Goal: Task Accomplishment & Management: Manage account settings

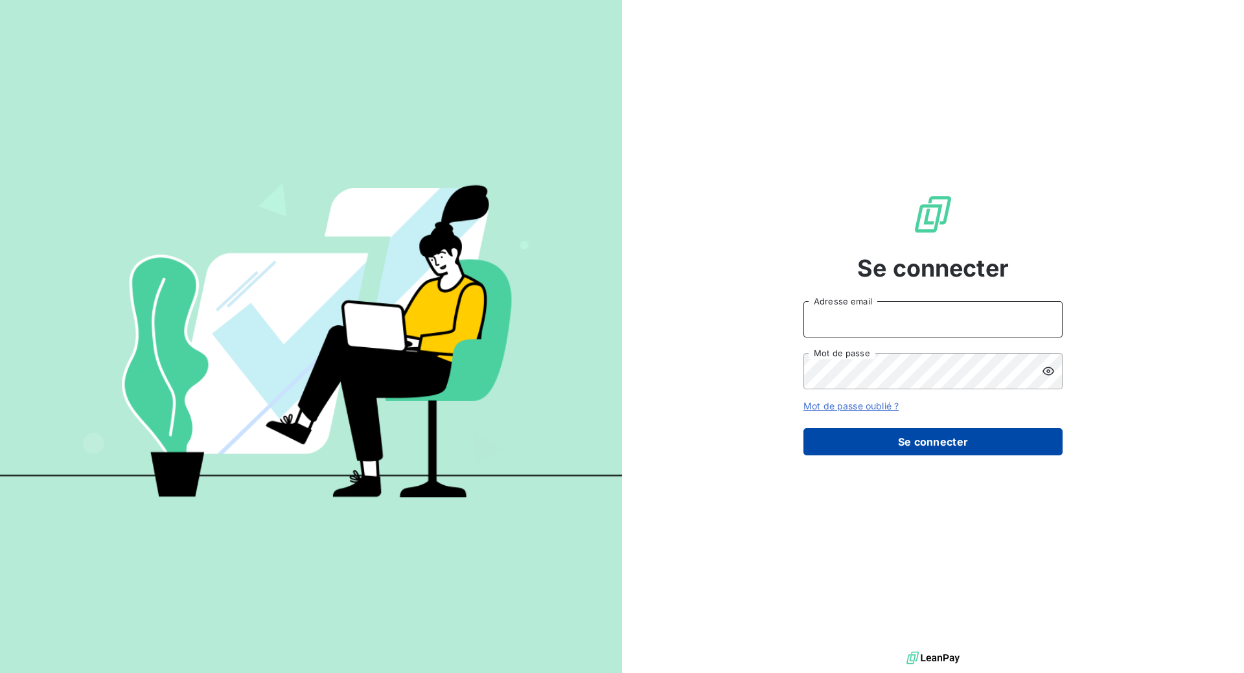
type input "[EMAIL_ADDRESS][DOMAIN_NAME]"
click at [952, 441] on button "Se connecter" at bounding box center [933, 441] width 259 height 27
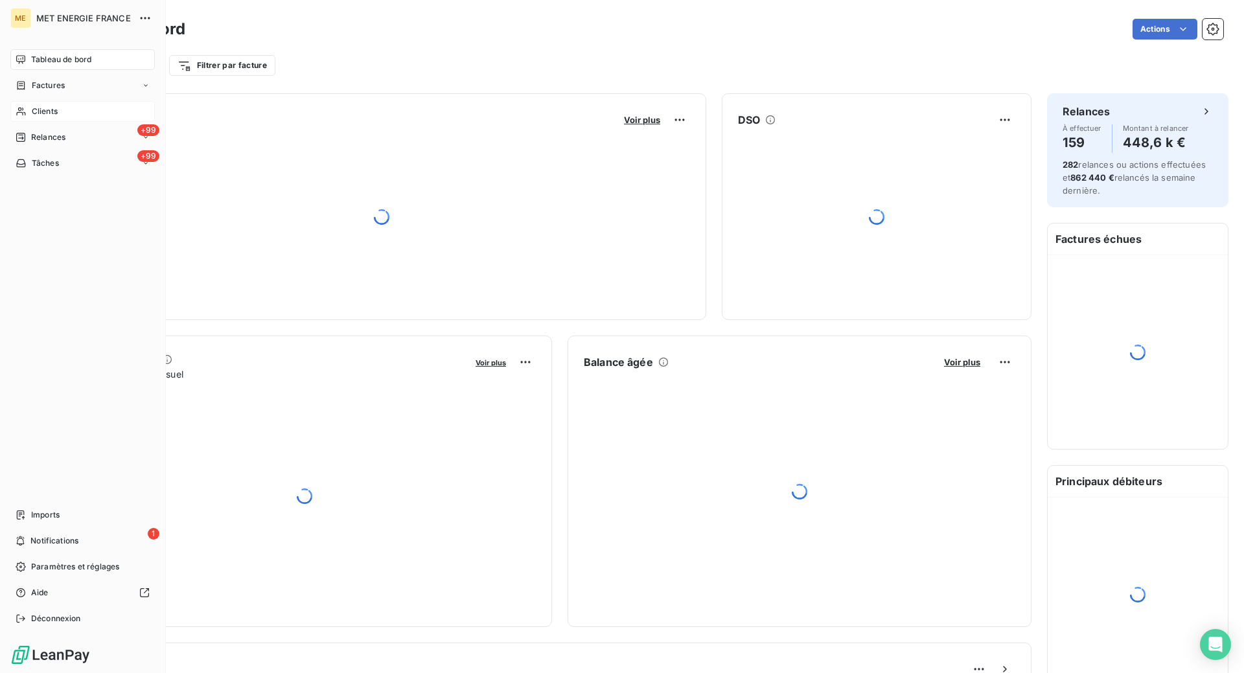
click at [60, 113] on div "Clients" at bounding box center [82, 111] width 145 height 21
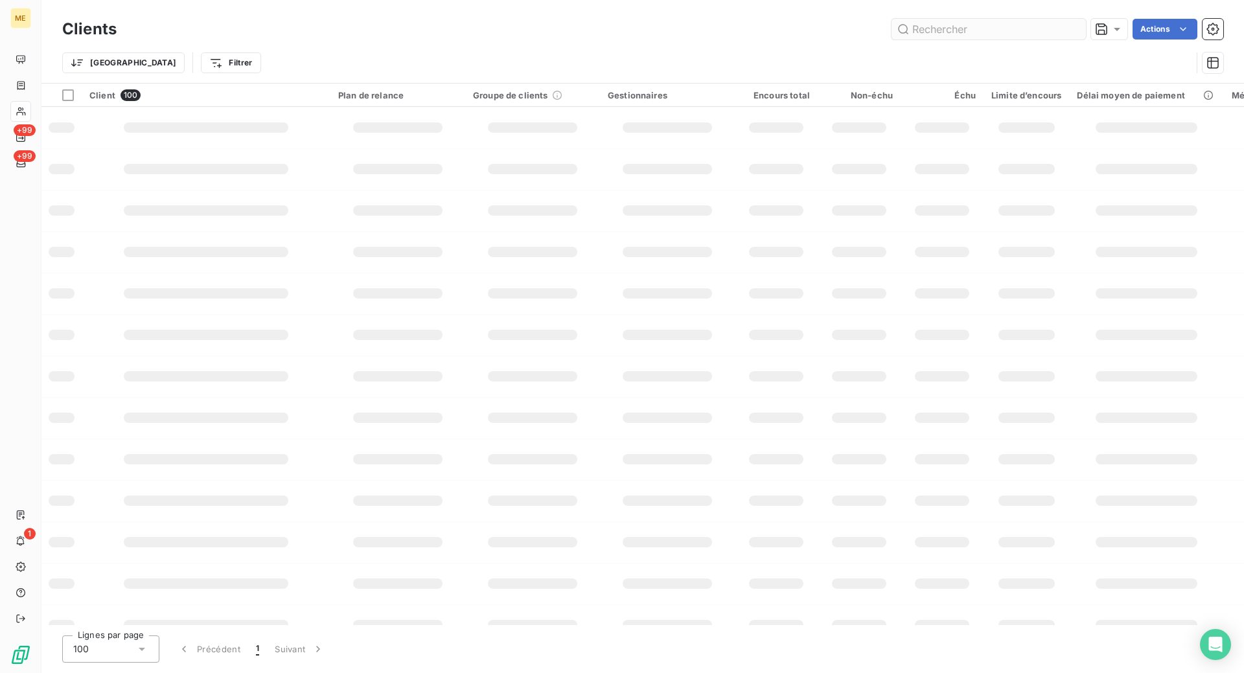
click at [997, 27] on input "text" at bounding box center [989, 29] width 194 height 21
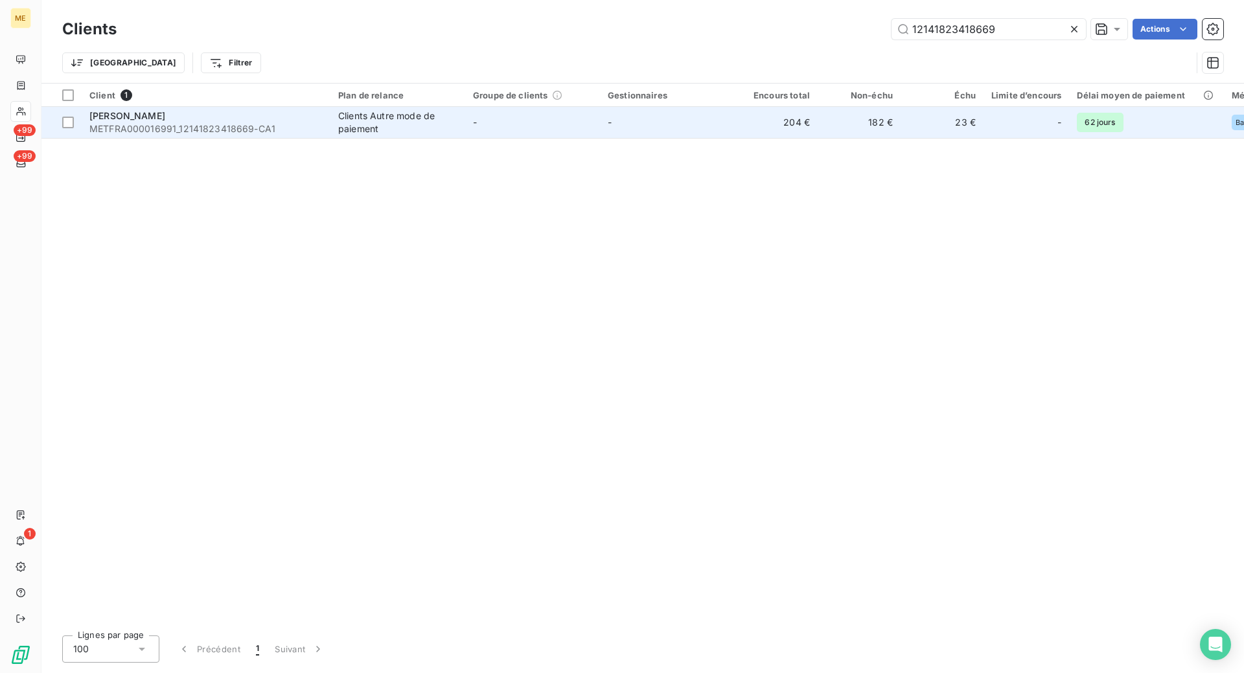
type input "12141823418669"
click at [314, 132] on span "METFRA000016991_12141823418669-CA1" at bounding box center [205, 128] width 233 height 13
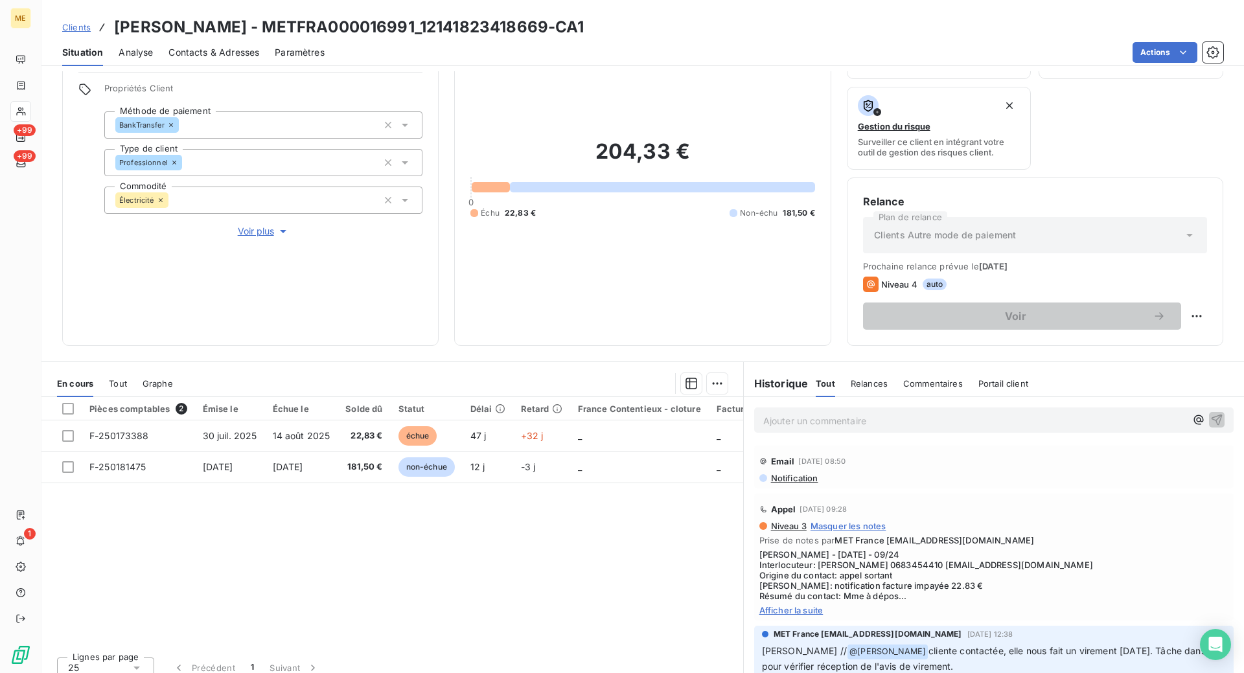
scroll to position [95, 0]
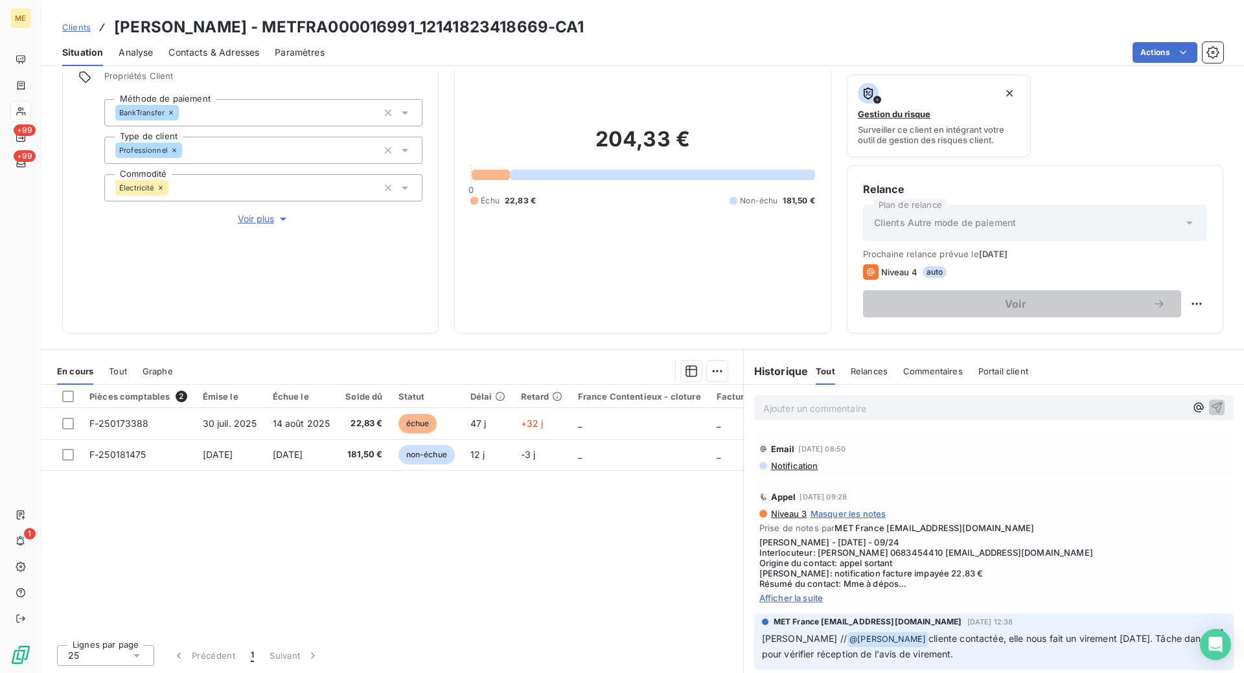
click at [781, 596] on span "Afficher la suite" at bounding box center [994, 598] width 469 height 10
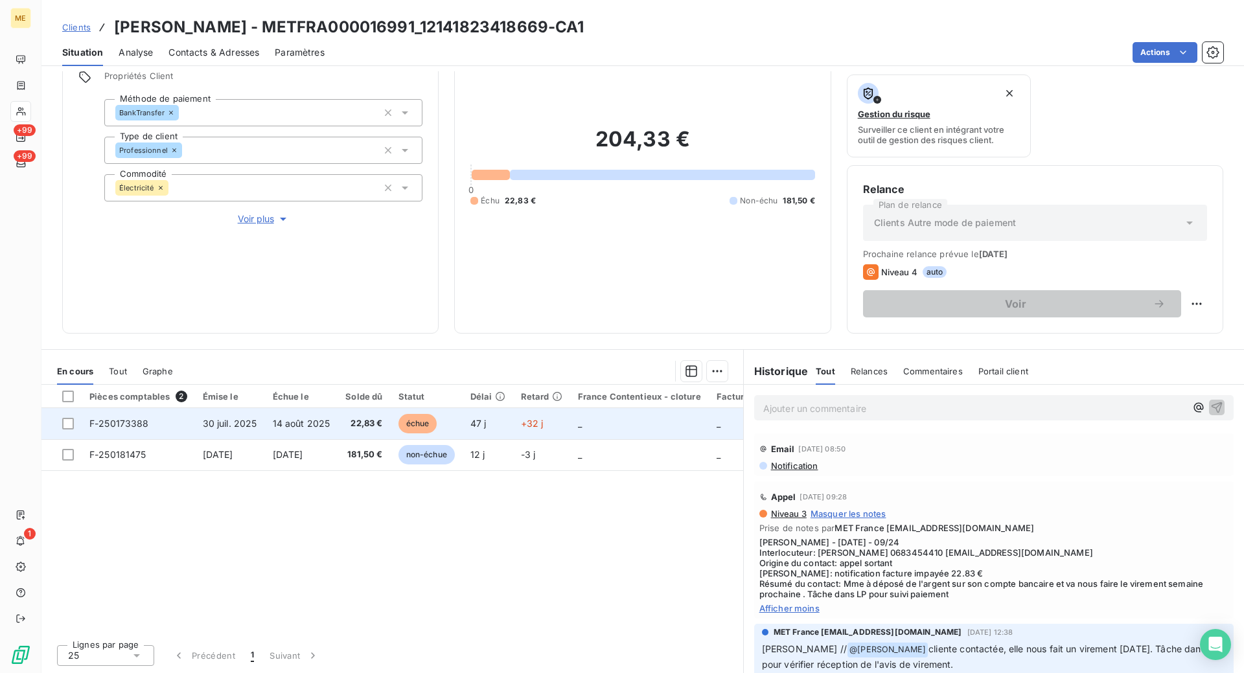
click at [62, 424] on td at bounding box center [61, 423] width 40 height 31
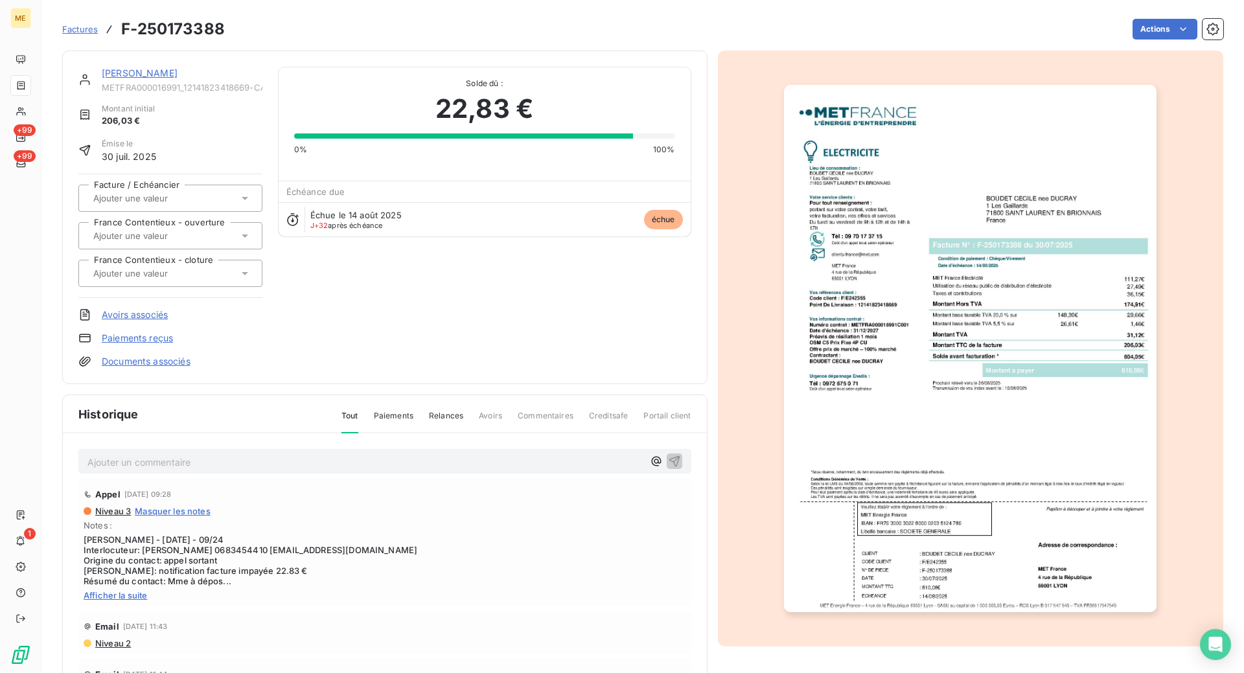
click at [136, 75] on link "[PERSON_NAME]" at bounding box center [140, 72] width 76 height 11
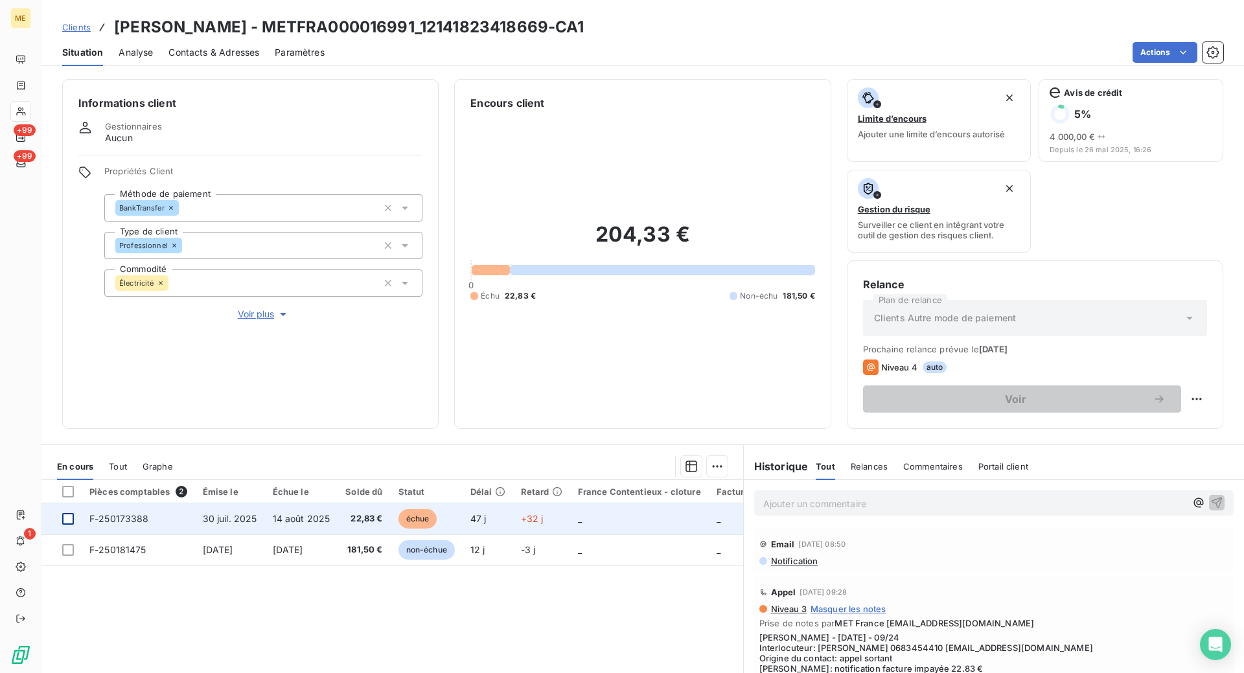
click at [64, 517] on div at bounding box center [68, 519] width 12 height 12
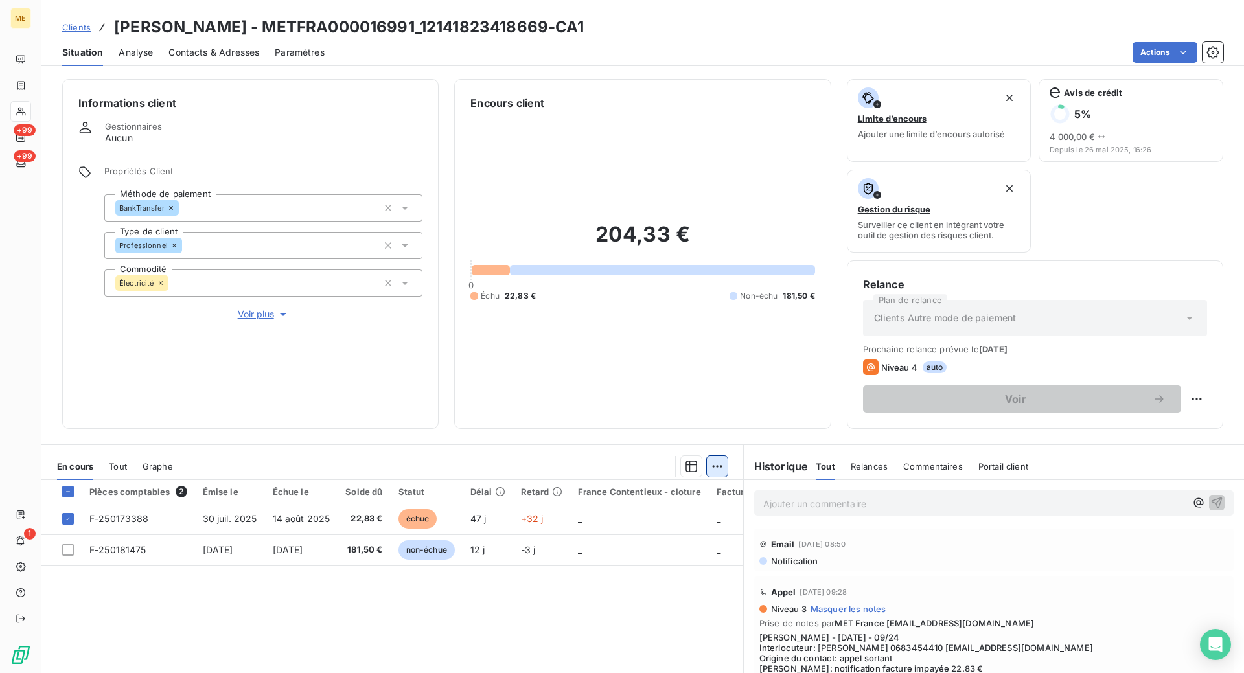
click at [713, 469] on html "ME +99 +99 1 Clients [PERSON_NAME] nee DUCRAY - METFRA000016991_12141823418669-…" at bounding box center [622, 401] width 1244 height 803
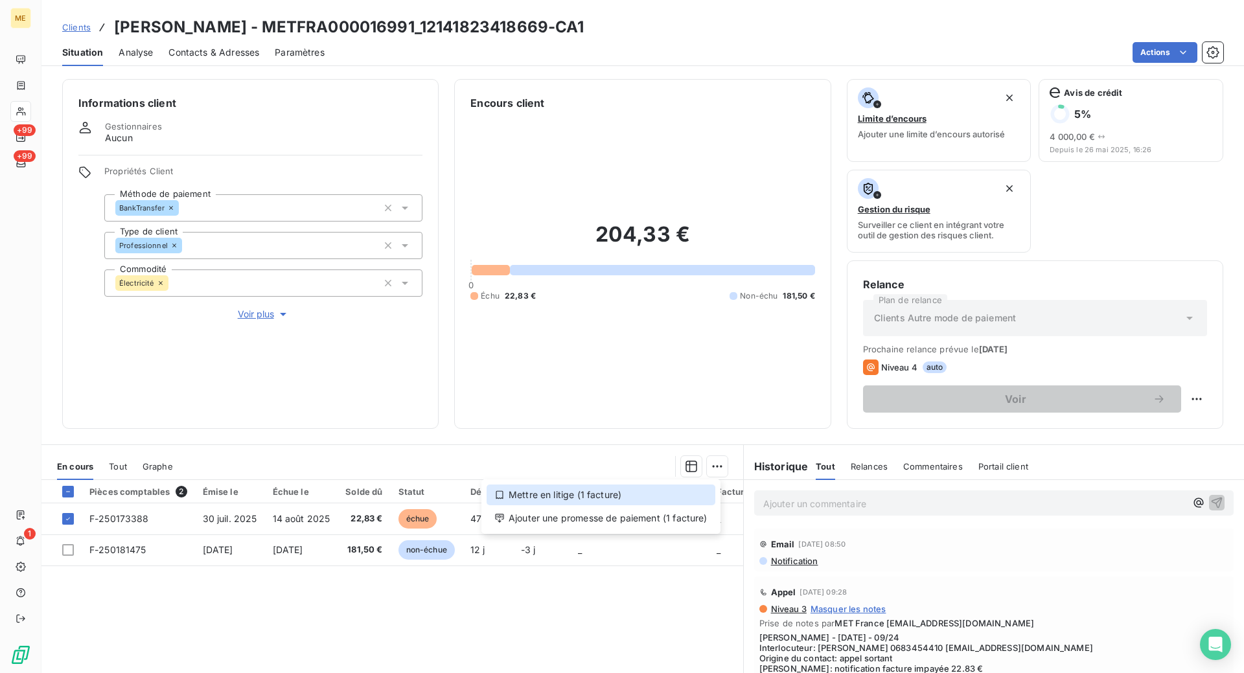
click at [618, 498] on div "Mettre en litige (1 facture)" at bounding box center [601, 495] width 229 height 21
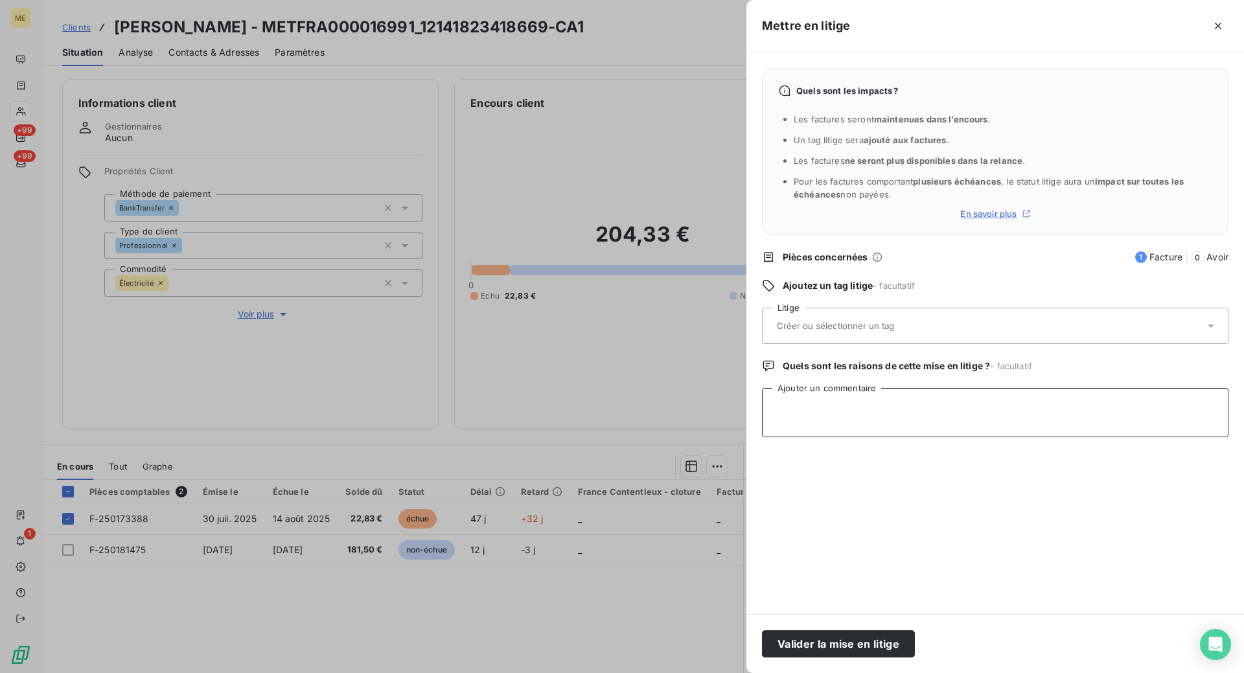
click at [771, 404] on textarea "Ajouter un commentaire" at bounding box center [995, 412] width 467 height 49
type textarea "E"
click at [1110, 402] on textarea "Le [DATE] [PERSON_NAME] 14h51 mail entrant avis de virement reçu de 22.83 €" at bounding box center [995, 412] width 467 height 49
paste textarea "[DATE] 17:25"
drag, startPoint x: 914, startPoint y: 421, endPoint x: 712, endPoint y: 402, distance: 203.7
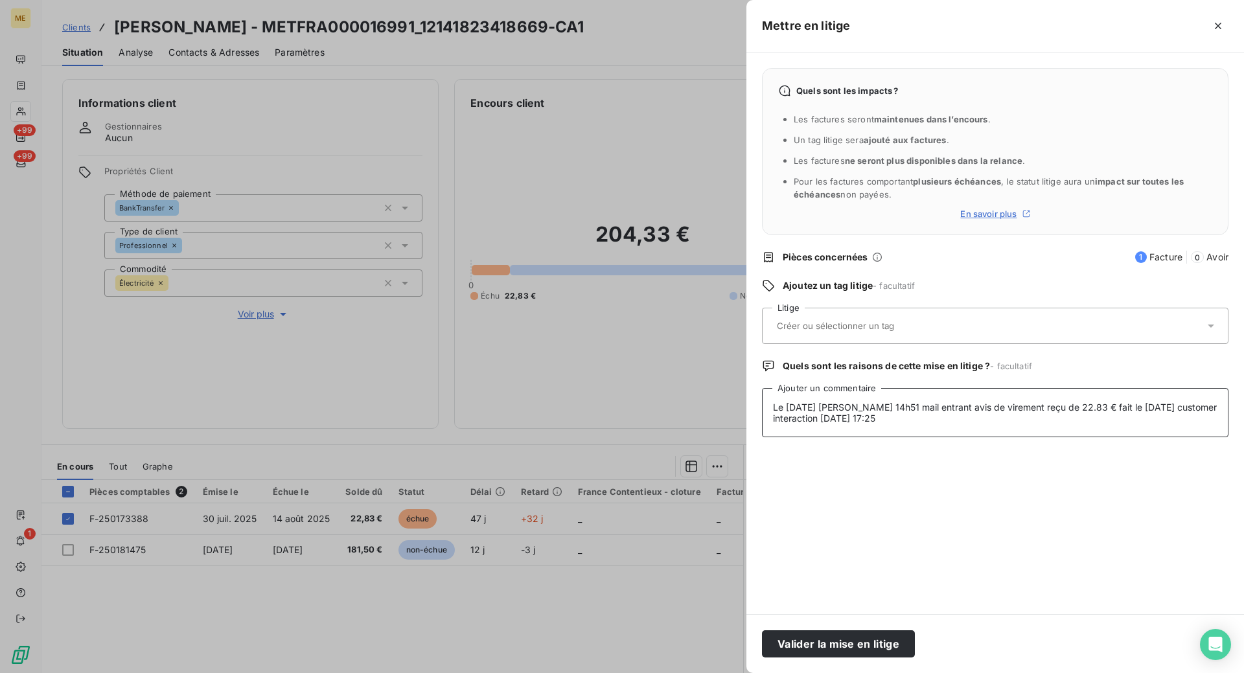
type textarea "Le [DATE] [PERSON_NAME] 14h51 mail entrant avis de virement reçu de 22.83 € fai…"
click at [495, 203] on div at bounding box center [622, 336] width 1244 height 673
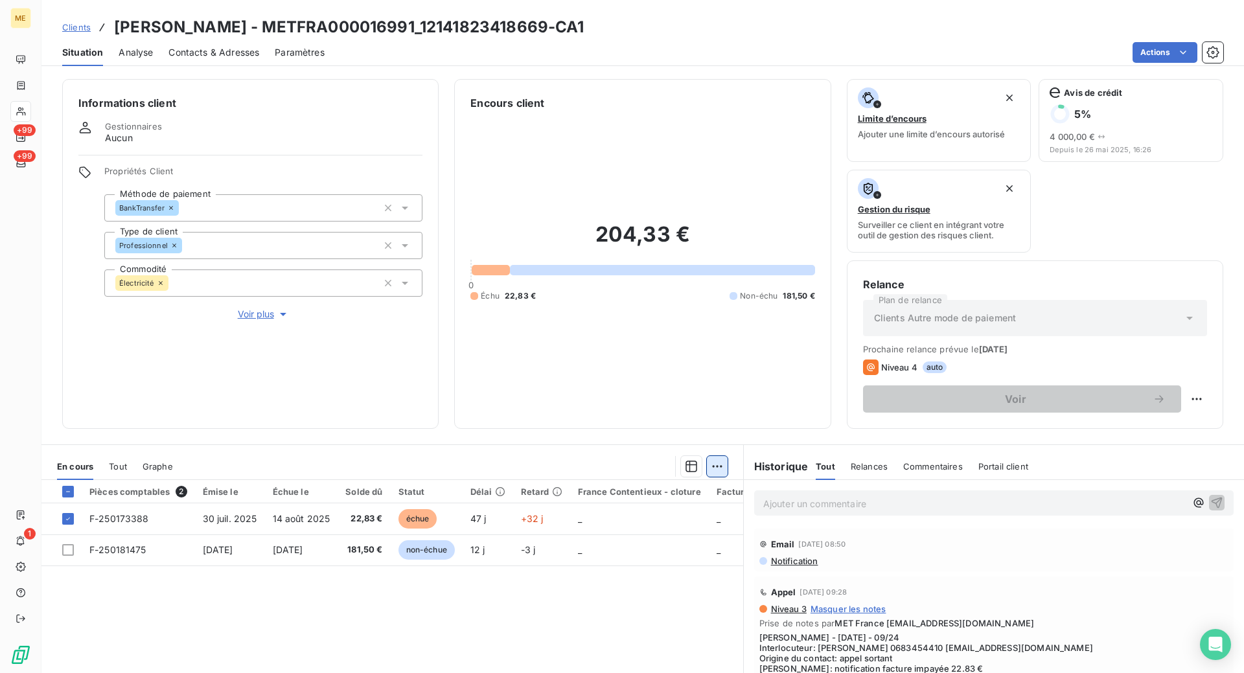
click at [718, 463] on html "ME +99 +99 1 Clients [PERSON_NAME] nee DUCRAY - METFRA000016991_12141823418669-…" at bounding box center [622, 401] width 1244 height 803
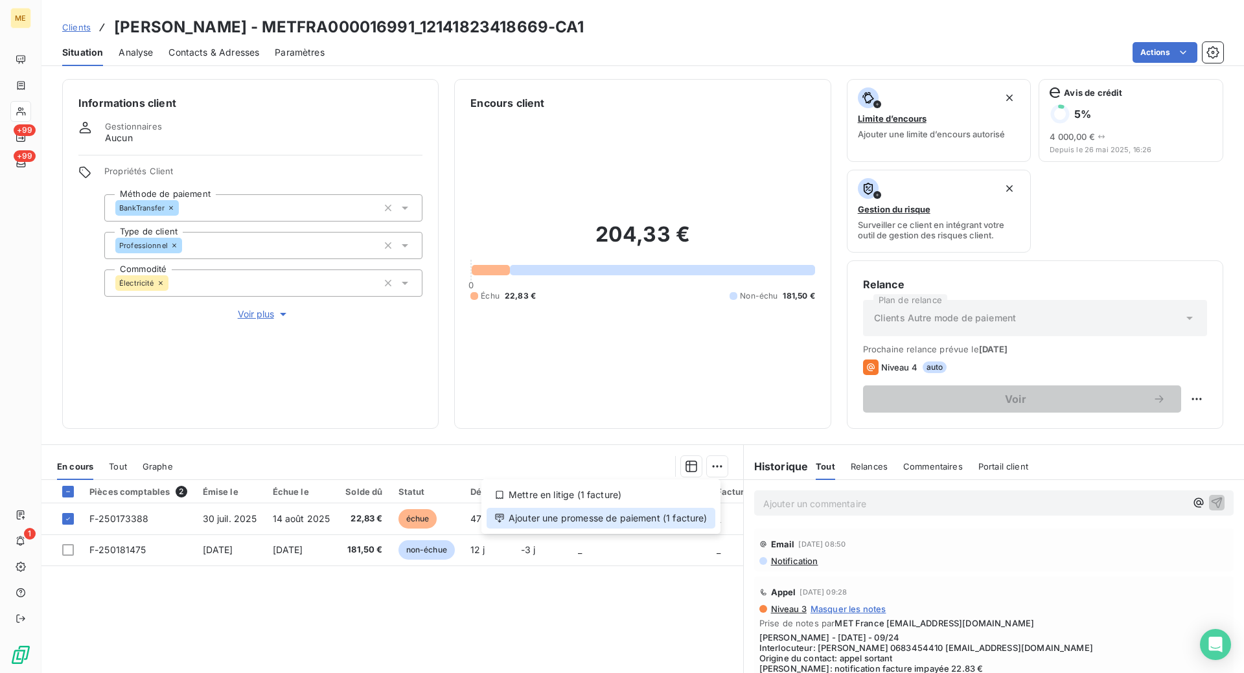
click at [570, 519] on div "Ajouter une promesse de paiement (1 facture)" at bounding box center [601, 518] width 229 height 21
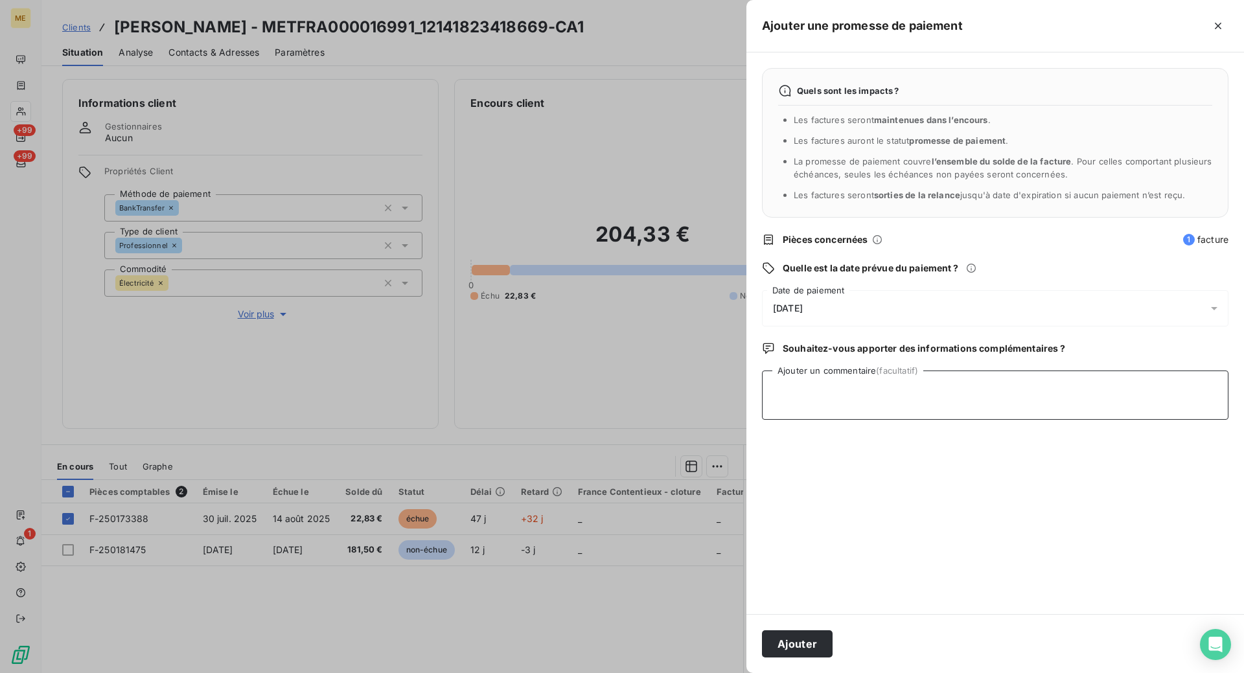
click at [823, 401] on textarea "Ajouter un commentaire (facultatif)" at bounding box center [995, 395] width 467 height 49
paste textarea "Le [DATE] [PERSON_NAME] 14h51 mail entrant avis de virement reçu de 22.83 € fai…"
type textarea "Le [DATE] [PERSON_NAME] 14h51 mail entrant avis de virement reçu de 22.83 € fai…"
click at [1213, 311] on icon at bounding box center [1214, 308] width 13 height 13
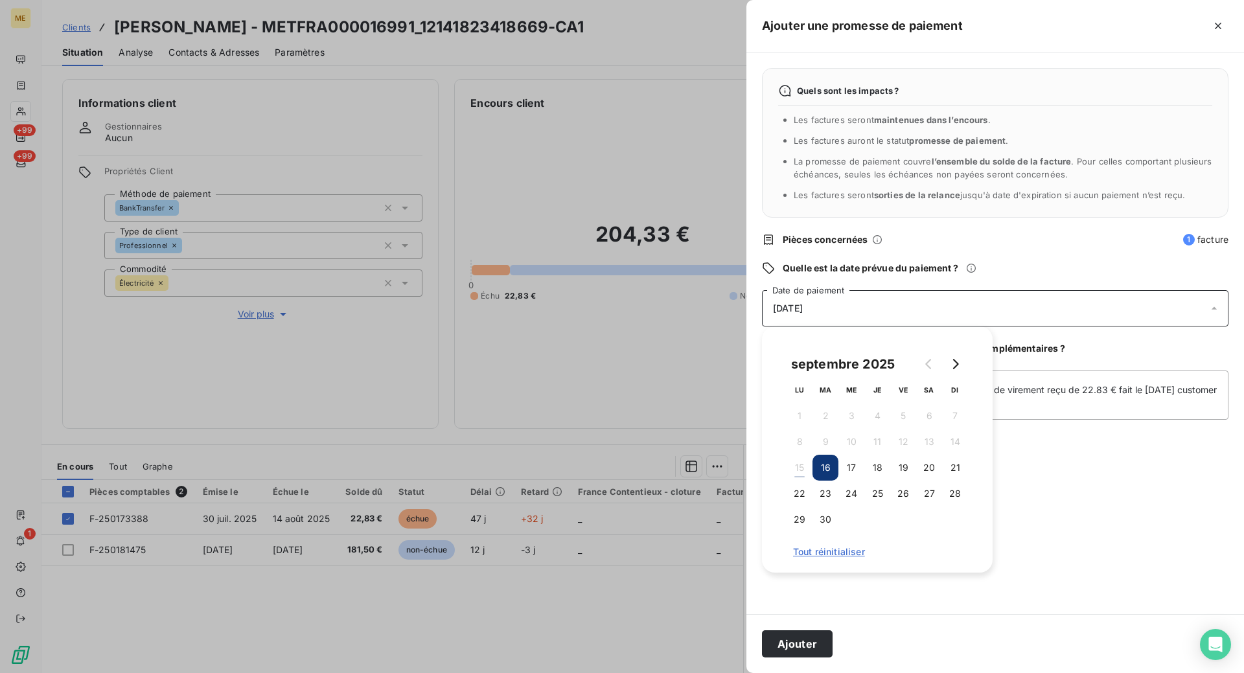
click at [1213, 311] on icon at bounding box center [1214, 308] width 13 height 13
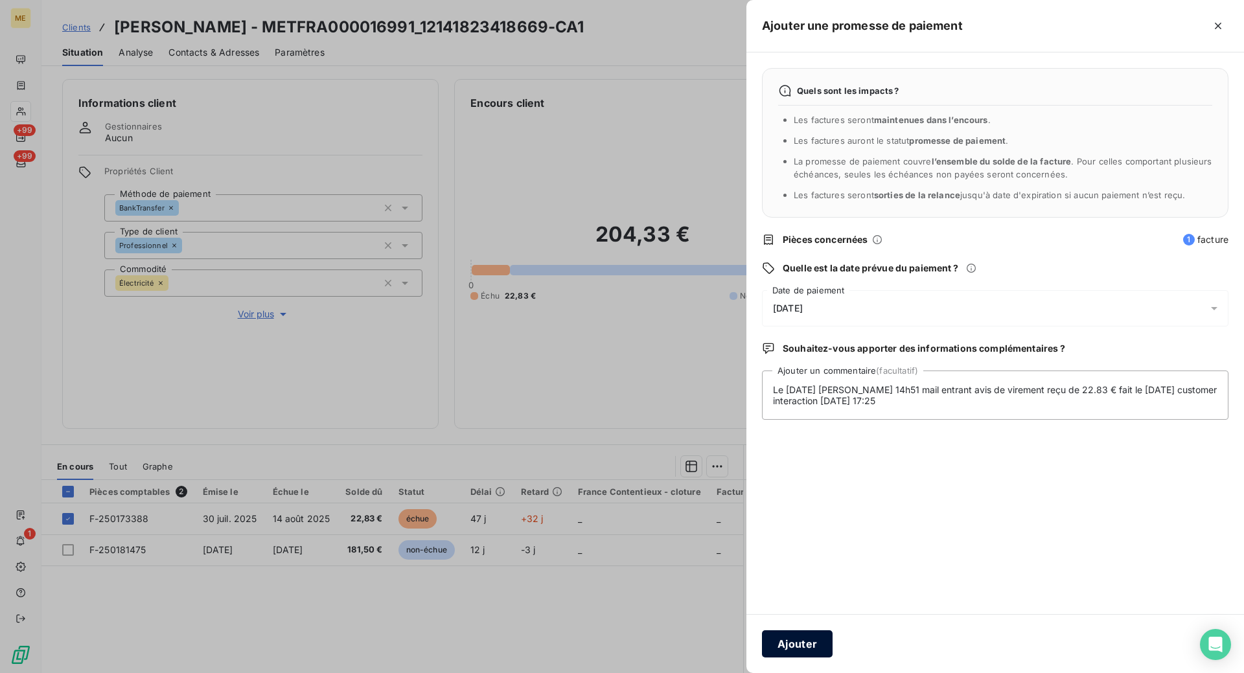
click at [807, 637] on button "Ajouter" at bounding box center [797, 644] width 71 height 27
